Goal: Navigation & Orientation: Go to known website

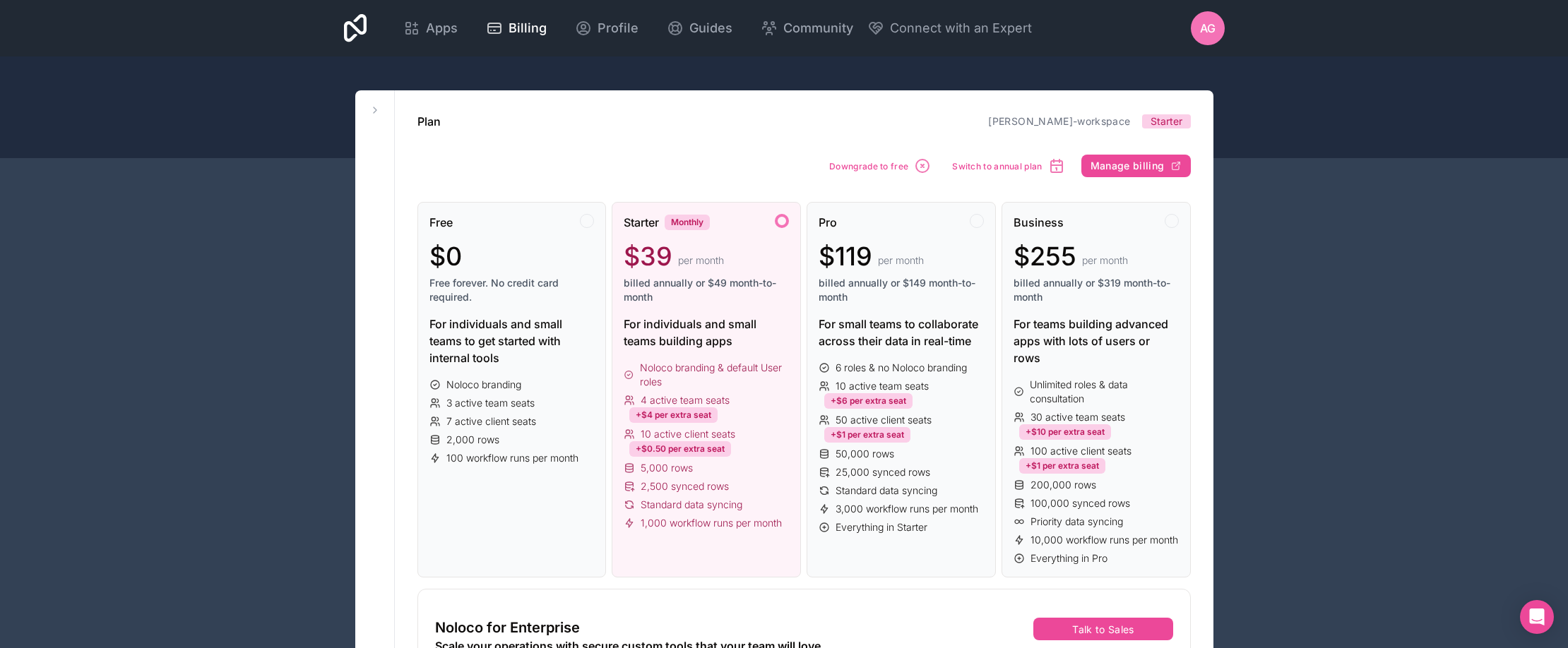
click at [1313, 109] on div at bounding box center [784, 107] width 1568 height 101
click at [356, 25] on icon at bounding box center [356, 28] width 23 height 28
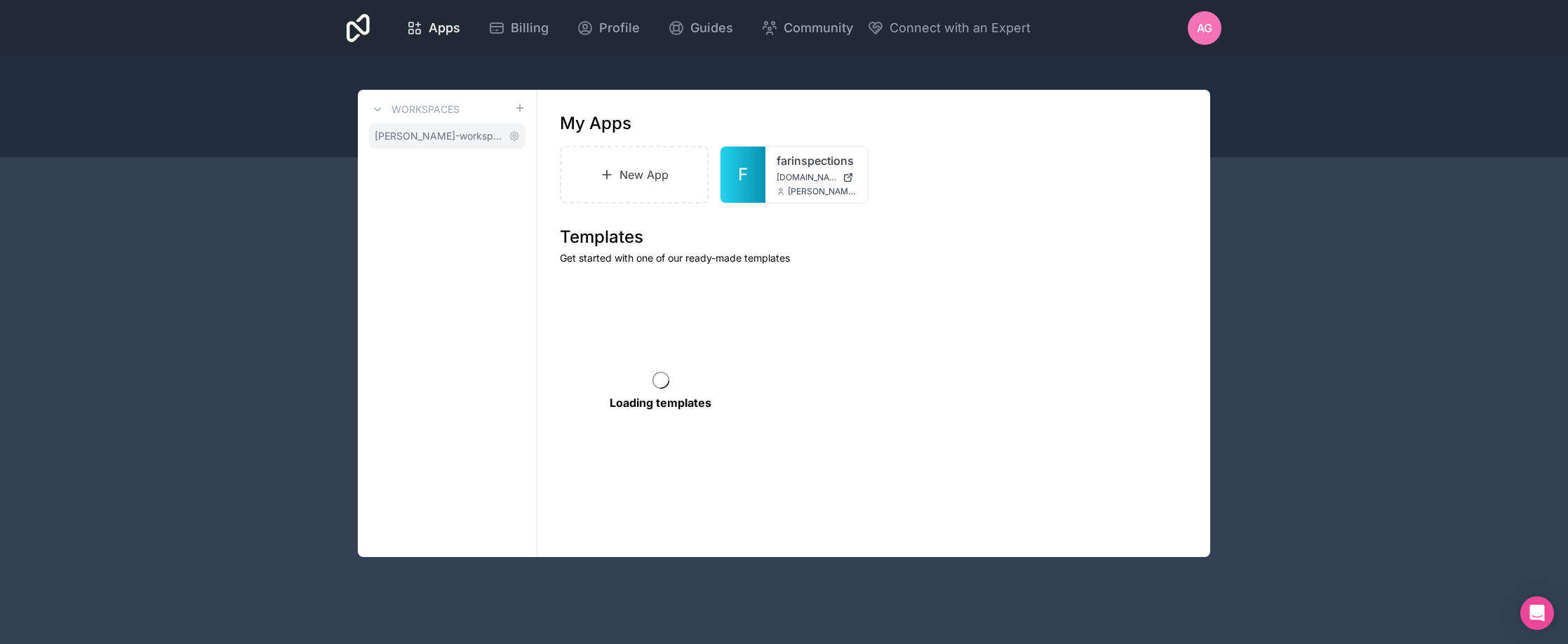
click at [451, 137] on span "[PERSON_NAME]-workspace" at bounding box center [439, 136] width 128 height 14
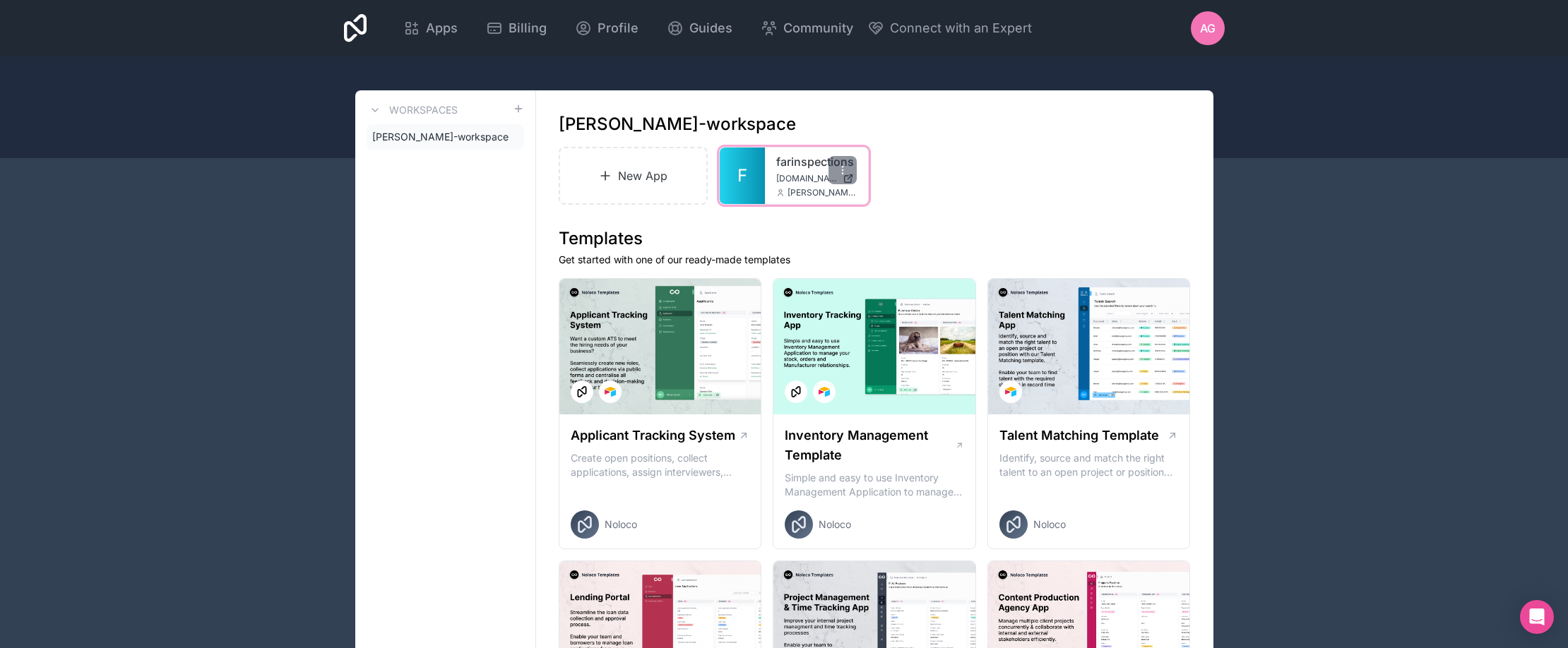
click at [794, 177] on span "[DOMAIN_NAME]" at bounding box center [806, 179] width 61 height 12
